Goal: Task Accomplishment & Management: Use online tool/utility

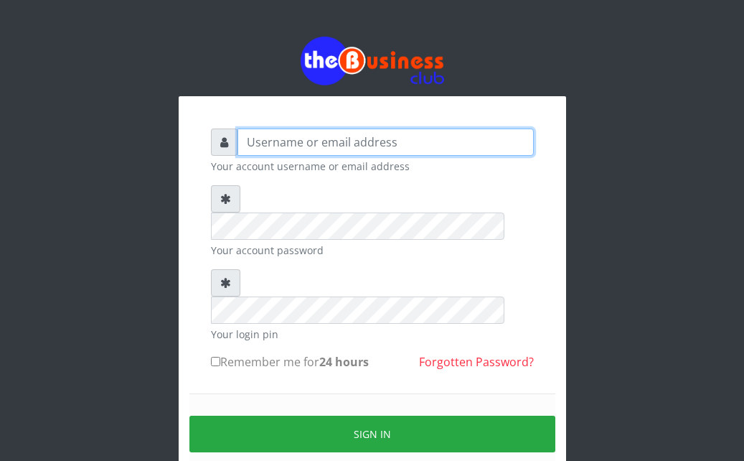
type input "Ahmed2222"
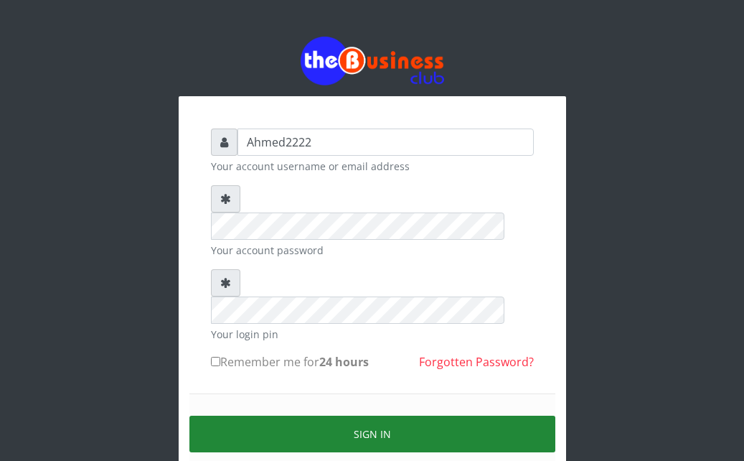
click at [298, 415] on button "Sign in" at bounding box center [372, 433] width 366 height 37
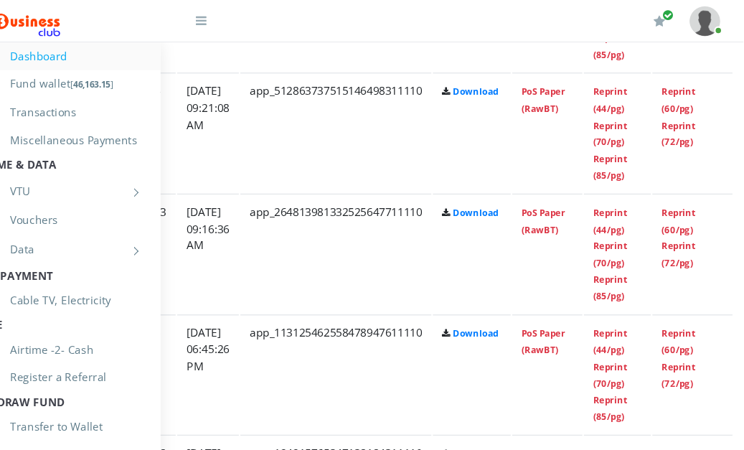
scroll to position [1177, 281]
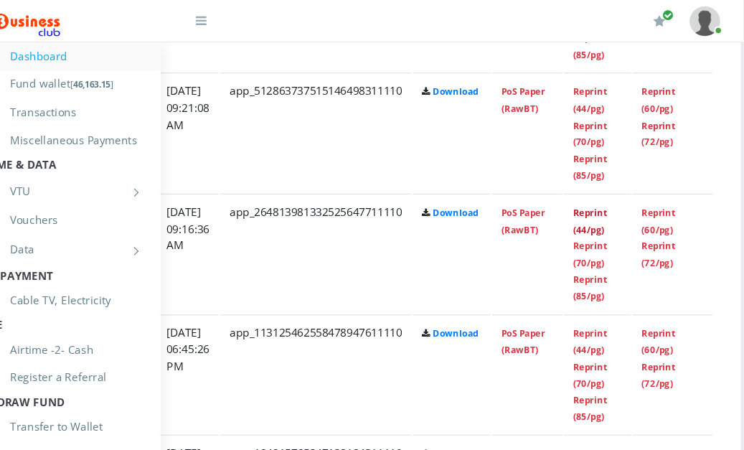
click at [613, 203] on link "Reprint (44/pg)" at bounding box center [601, 205] width 32 height 27
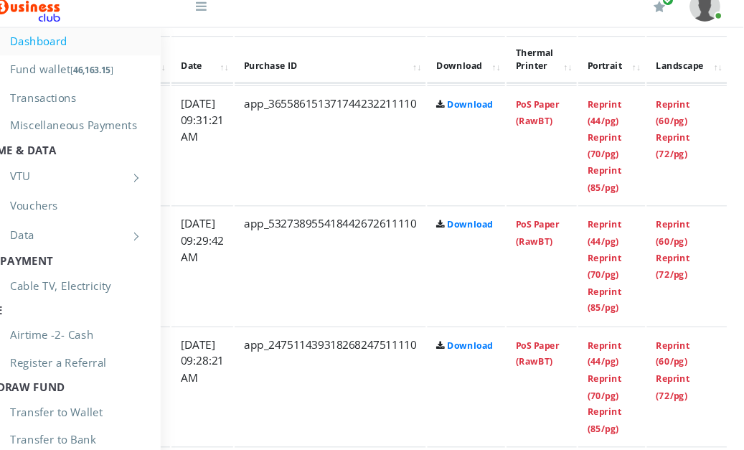
scroll to position [814, 272]
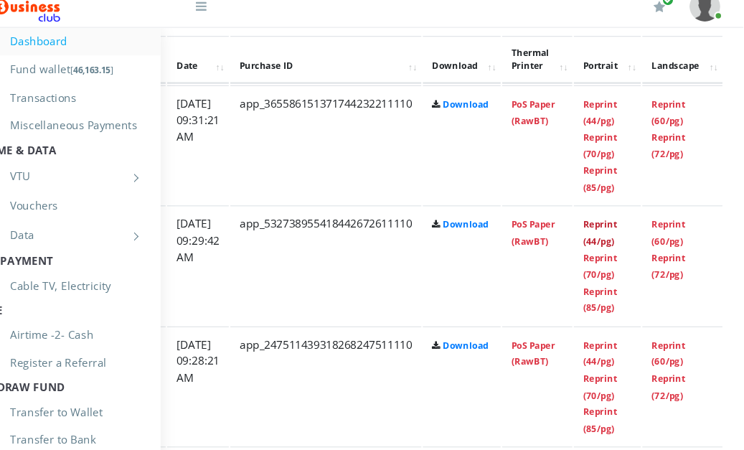
click at [626, 227] on link "Reprint (44/pg)" at bounding box center [611, 230] width 32 height 27
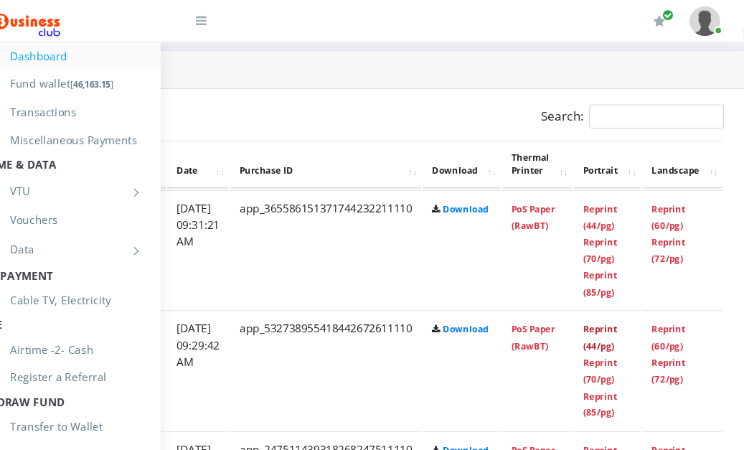
scroll to position [729, 272]
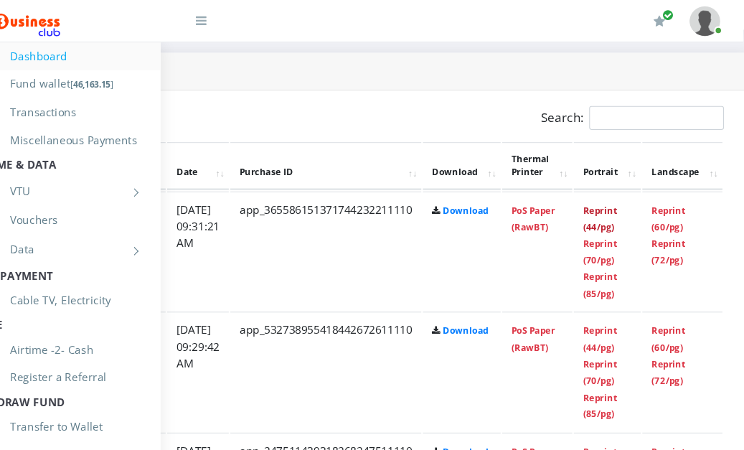
click at [626, 202] on link "Reprint (44/pg)" at bounding box center [611, 204] width 32 height 27
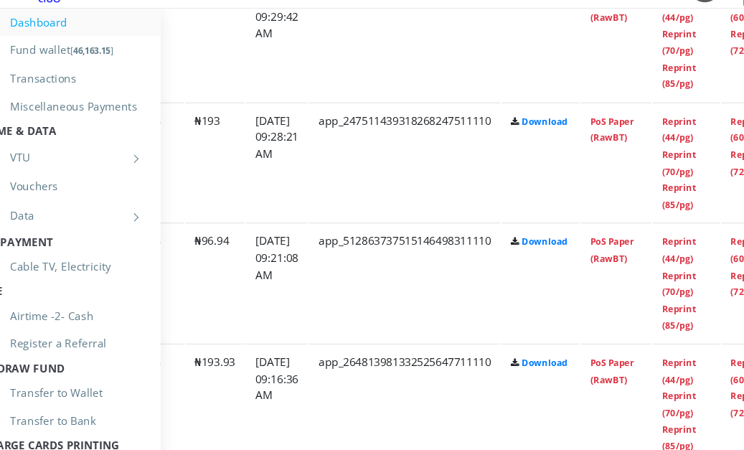
scroll to position [1005, 267]
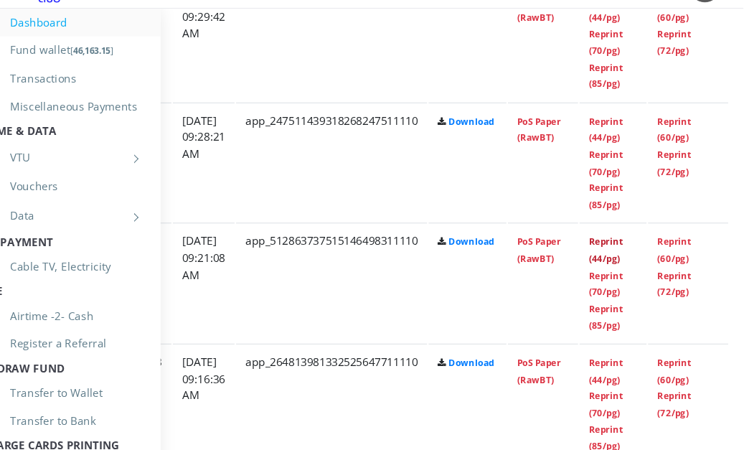
click at [631, 276] on link "Reprint (44/pg)" at bounding box center [616, 264] width 32 height 27
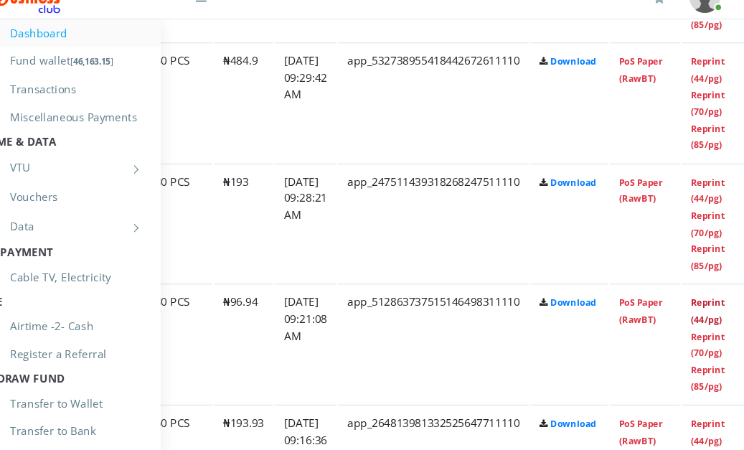
scroll to position [958, 323]
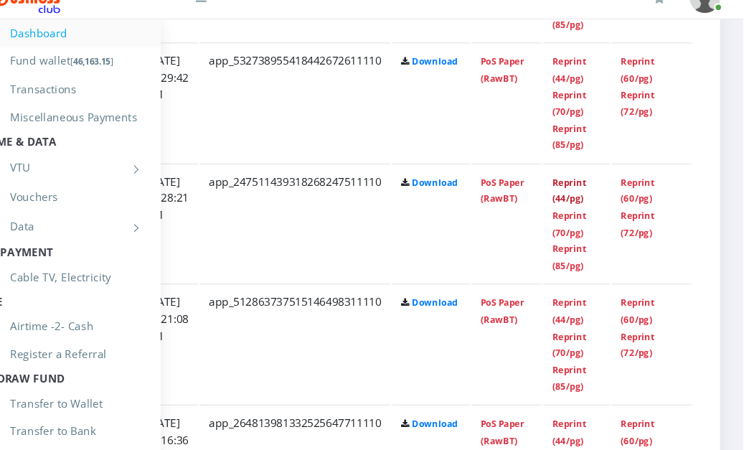
click at [575, 197] on link "Reprint (44/pg)" at bounding box center [582, 199] width 32 height 27
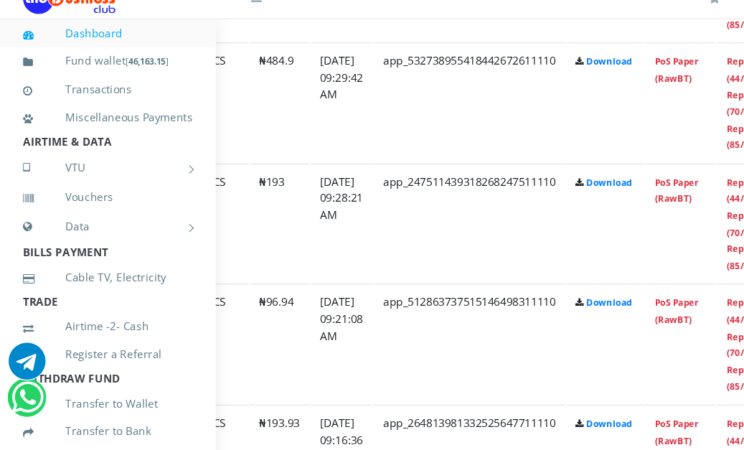
click at [347, 60] on td "[DATE] 09:28:21 AM" at bounding box center [317, 4] width 57 height 111
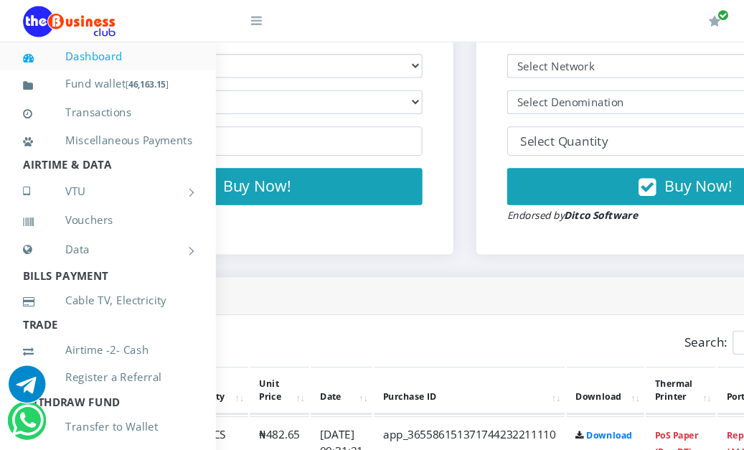
scroll to position [519, 190]
